Goal: Transaction & Acquisition: Purchase product/service

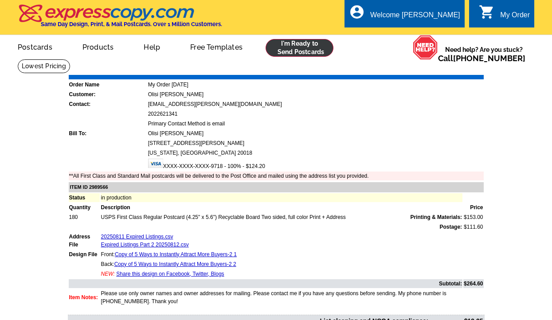
click at [318, 45] on link at bounding box center [300, 48] width 68 height 18
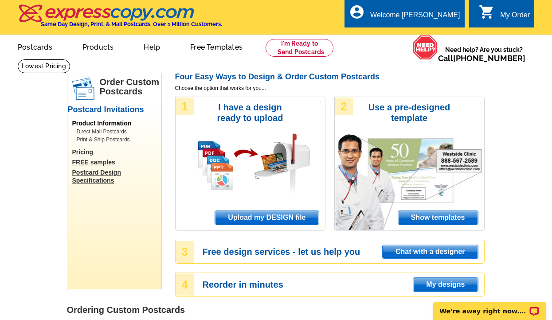
click at [426, 218] on span "Show templates" at bounding box center [438, 217] width 80 height 13
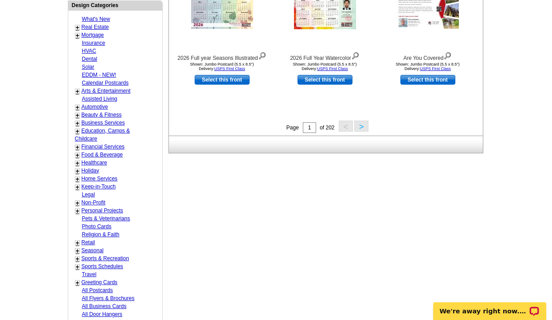
scroll to position [363, 0]
click at [80, 263] on div "+ Sports Schedules - Baseball - Basketball - Football - Soccer - Nascar" at bounding box center [107, 267] width 69 height 8
click at [88, 264] on link "Sports Schedules" at bounding box center [103, 267] width 42 height 6
select select "824"
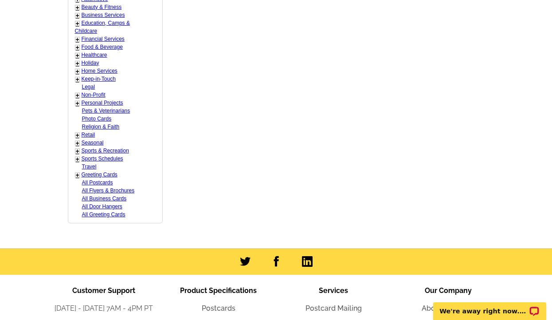
scroll to position [477, 0]
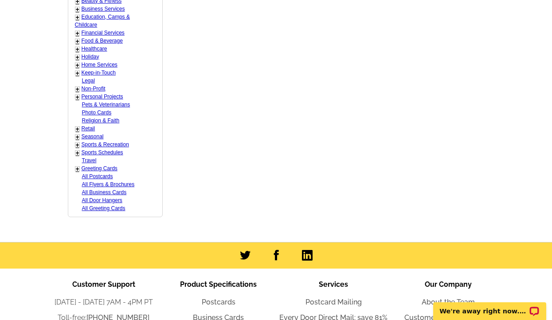
click at [77, 150] on link "+" at bounding box center [78, 153] width 4 height 7
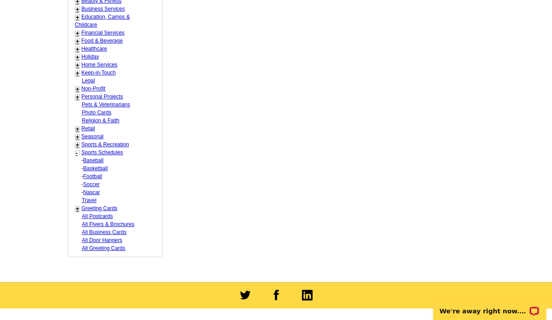
click at [90, 163] on link "Football" at bounding box center [93, 161] width 20 height 6
select select "826"
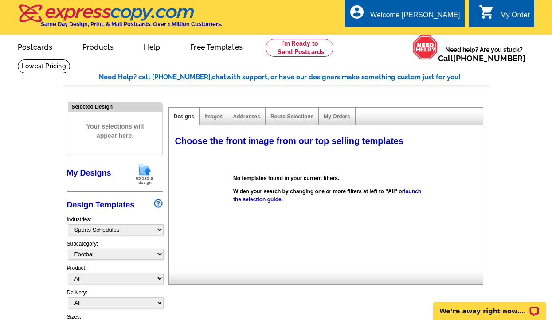
scroll to position [0, 0]
